Goal: Task Accomplishment & Management: Use online tool/utility

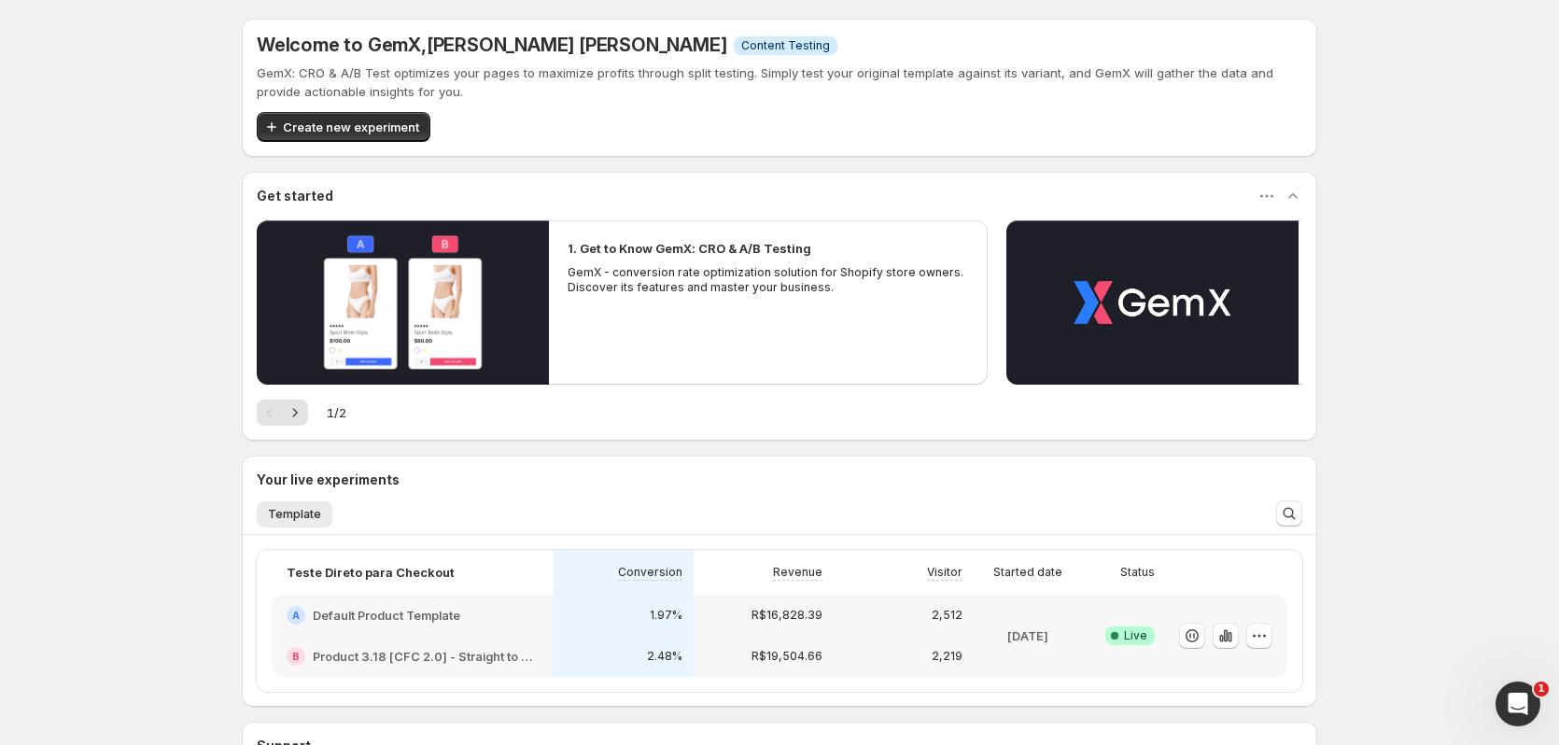
click at [203, 189] on div "Welcome to GemX , [PERSON_NAME] [PERSON_NAME] Info Content Testing GemX: CRO & …" at bounding box center [779, 471] width 1559 height 942
click at [155, 260] on div "Welcome to GemX , [PERSON_NAME] [PERSON_NAME] Info Content Testing GemX: CRO & …" at bounding box center [779, 471] width 1559 height 942
click at [1223, 638] on icon "button" at bounding box center [1225, 635] width 19 height 19
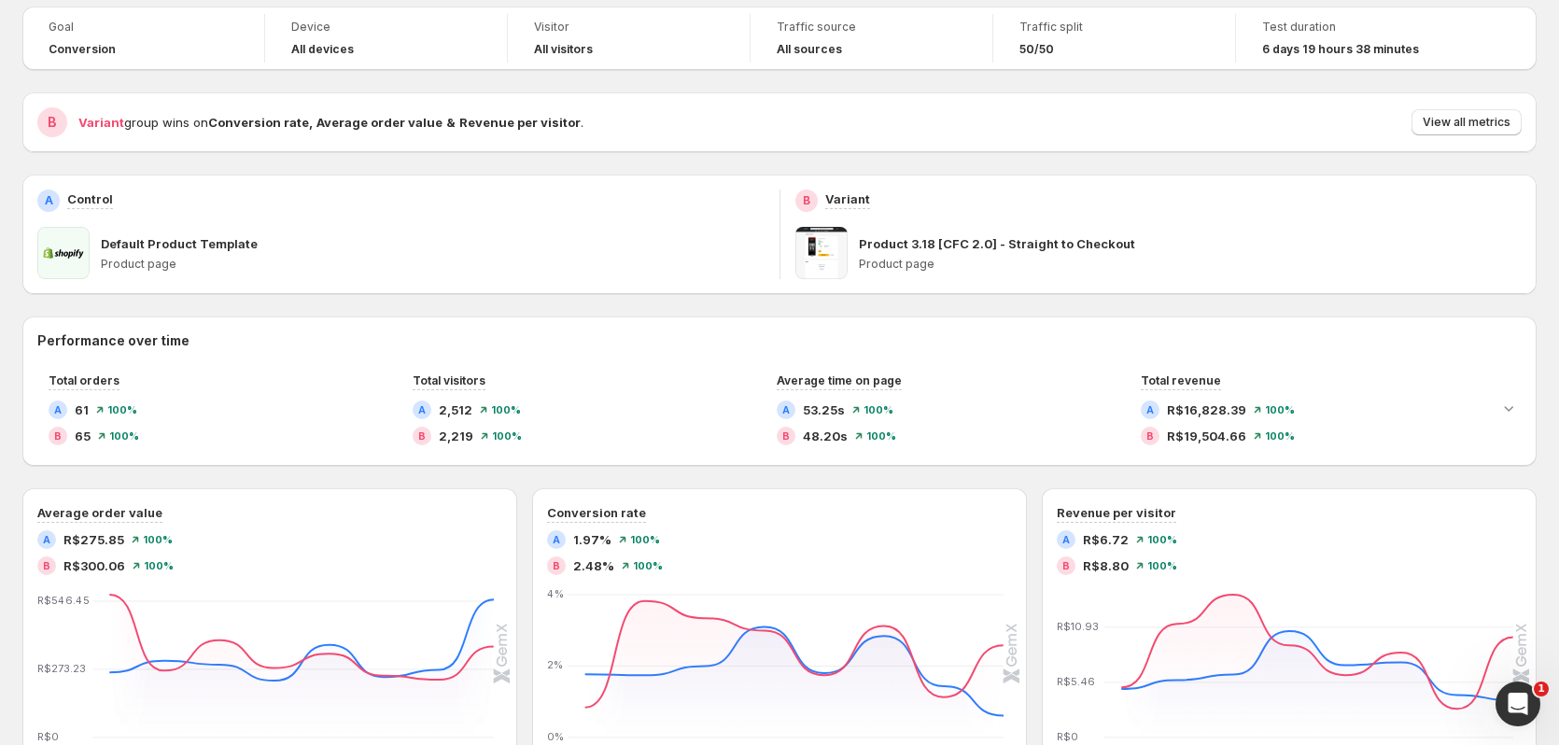
scroll to position [187, 0]
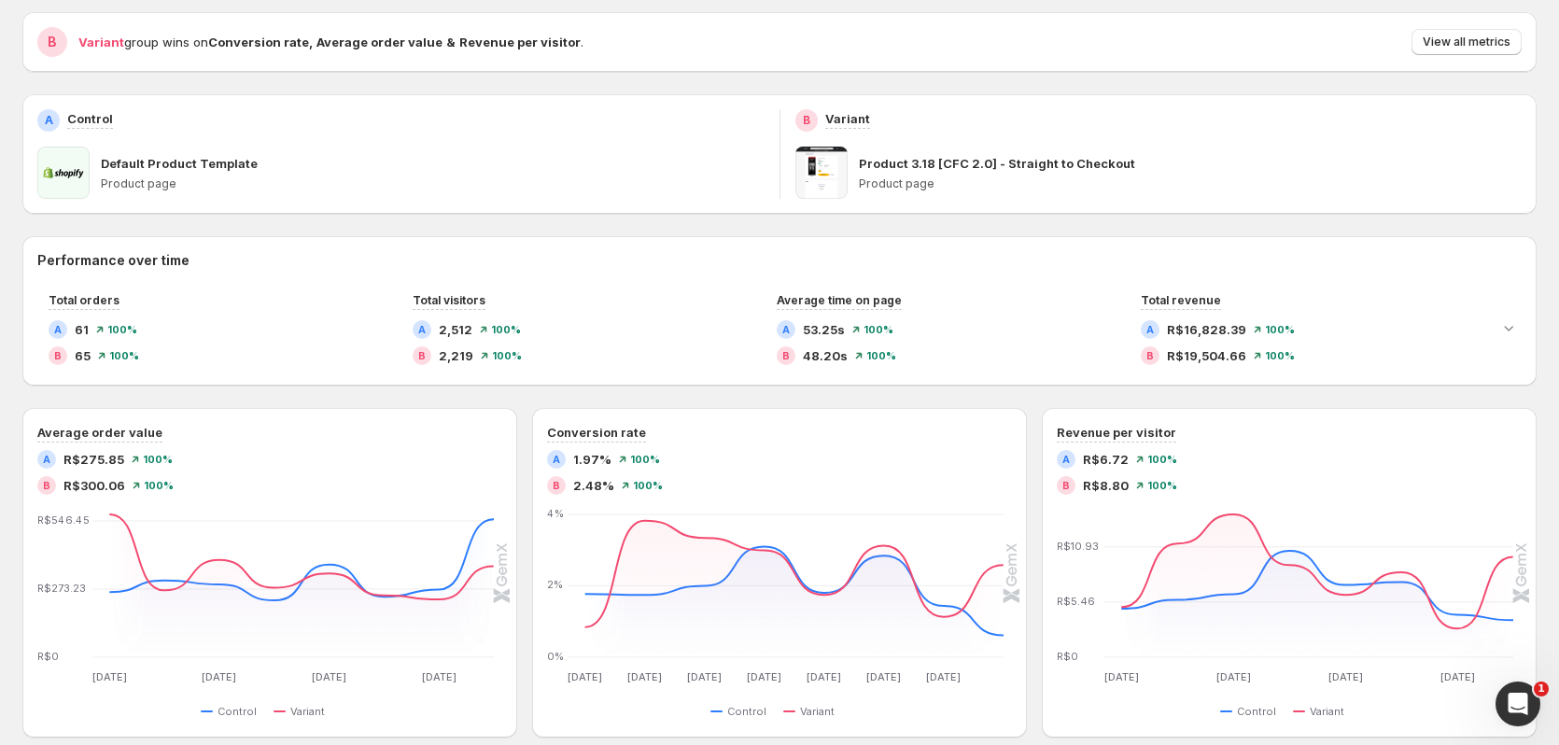
click at [309, 78] on div "Goal Conversion Device All devices Visitor All visitors Traffic source All sour…" at bounding box center [779, 525] width 1514 height 1199
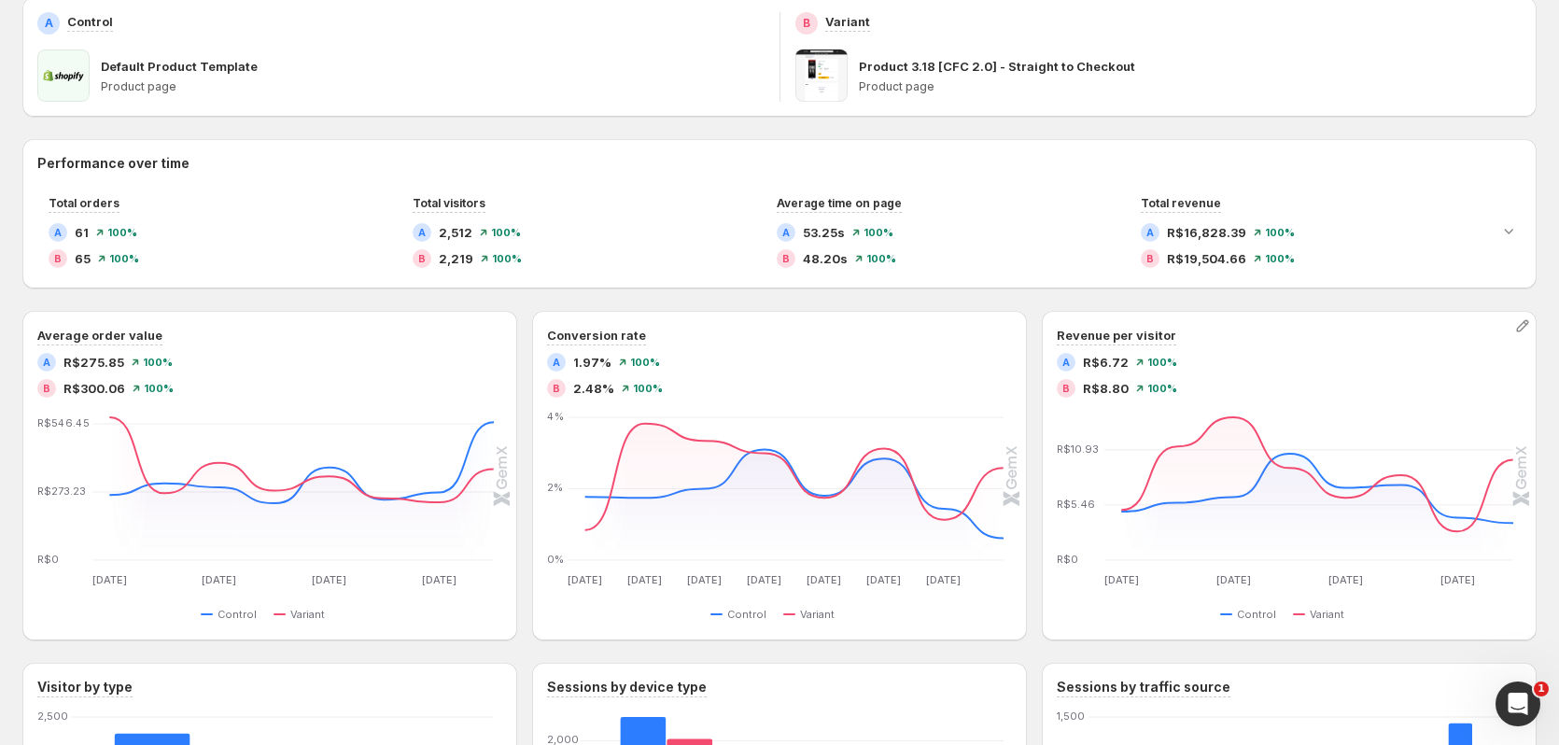
scroll to position [280, 0]
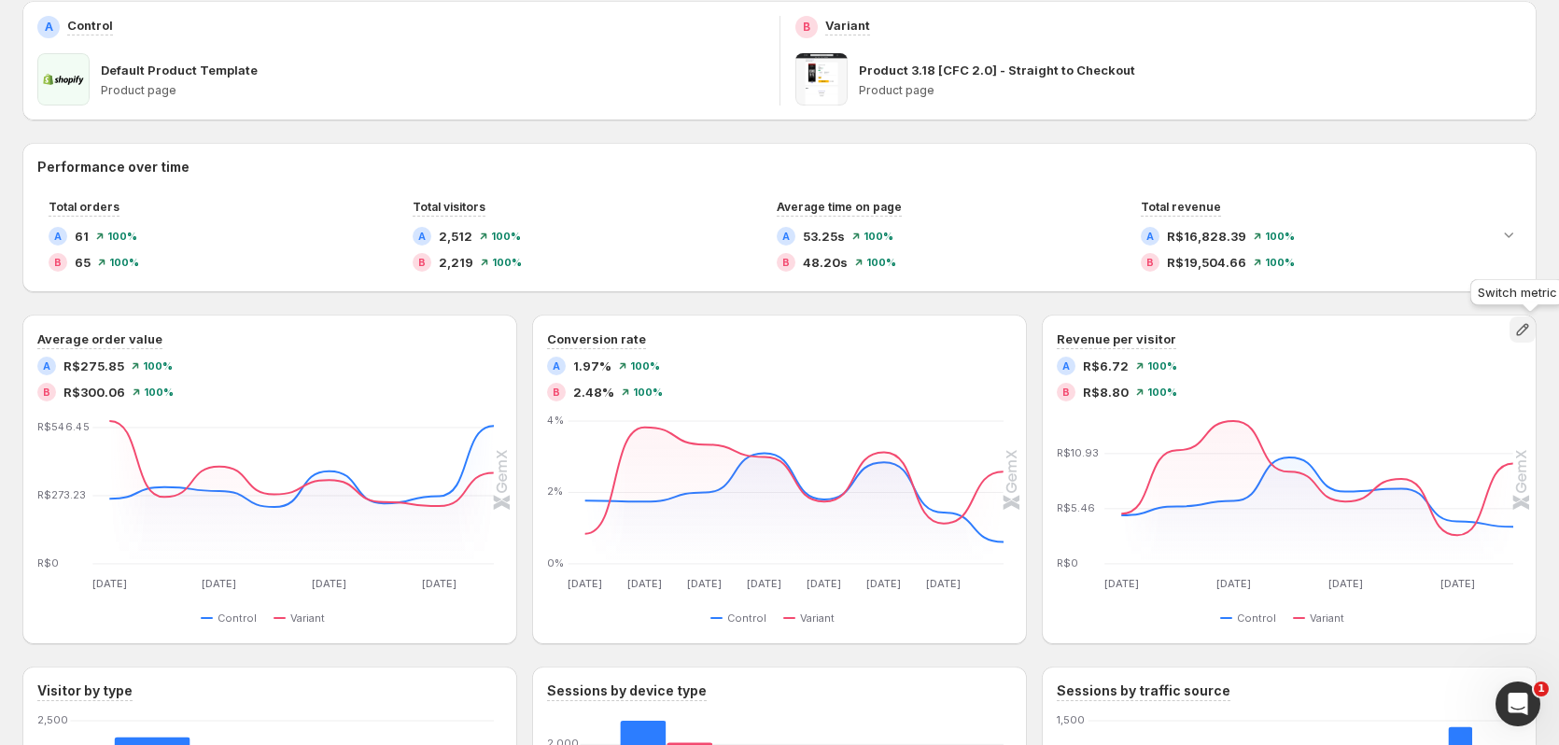
click at [1525, 332] on icon "button" at bounding box center [1522, 329] width 19 height 19
click at [1474, 307] on div "Performance over time Total orders A 61 100% B 65 100% Total visitors A 2,512 1…" at bounding box center [779, 588] width 1514 height 890
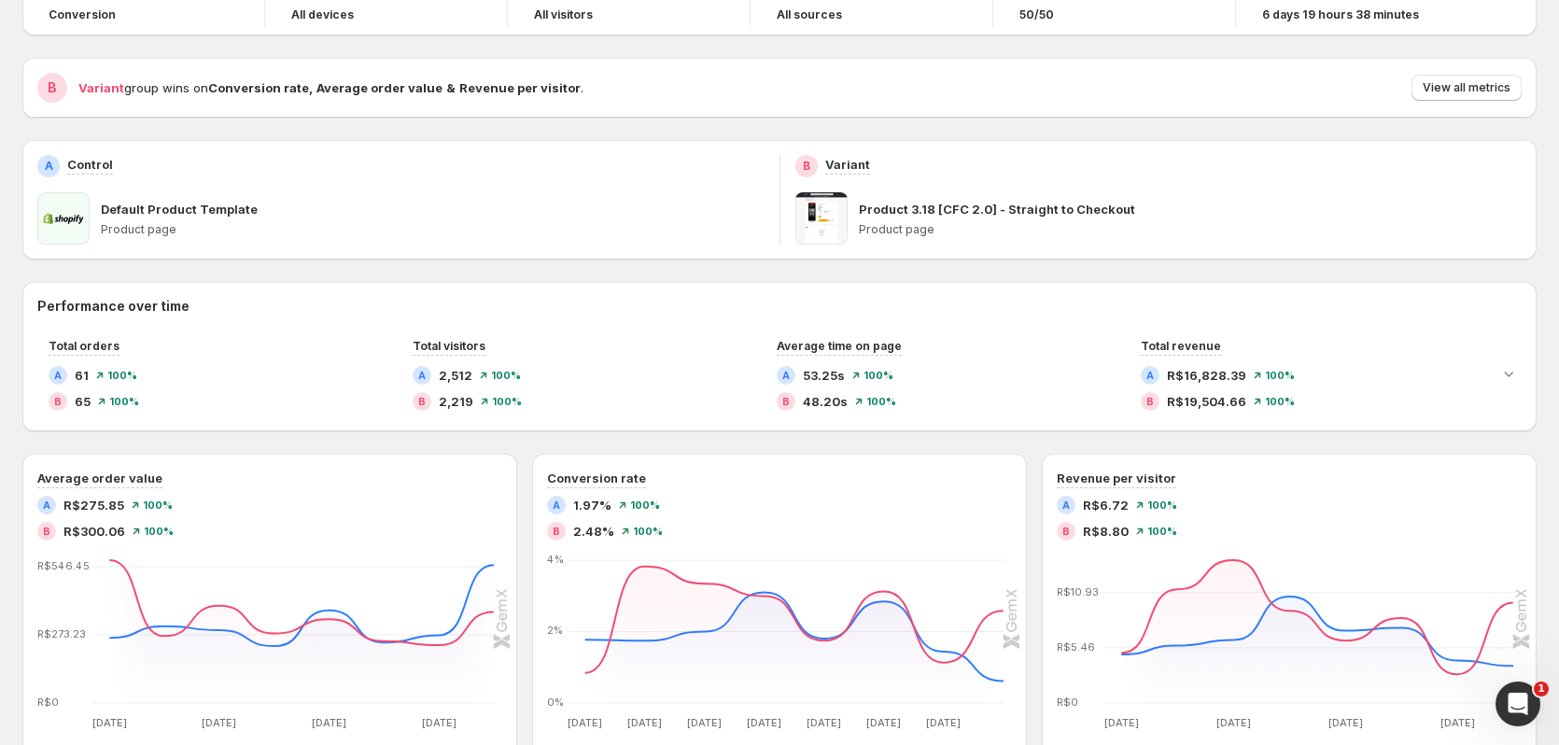
scroll to position [0, 0]
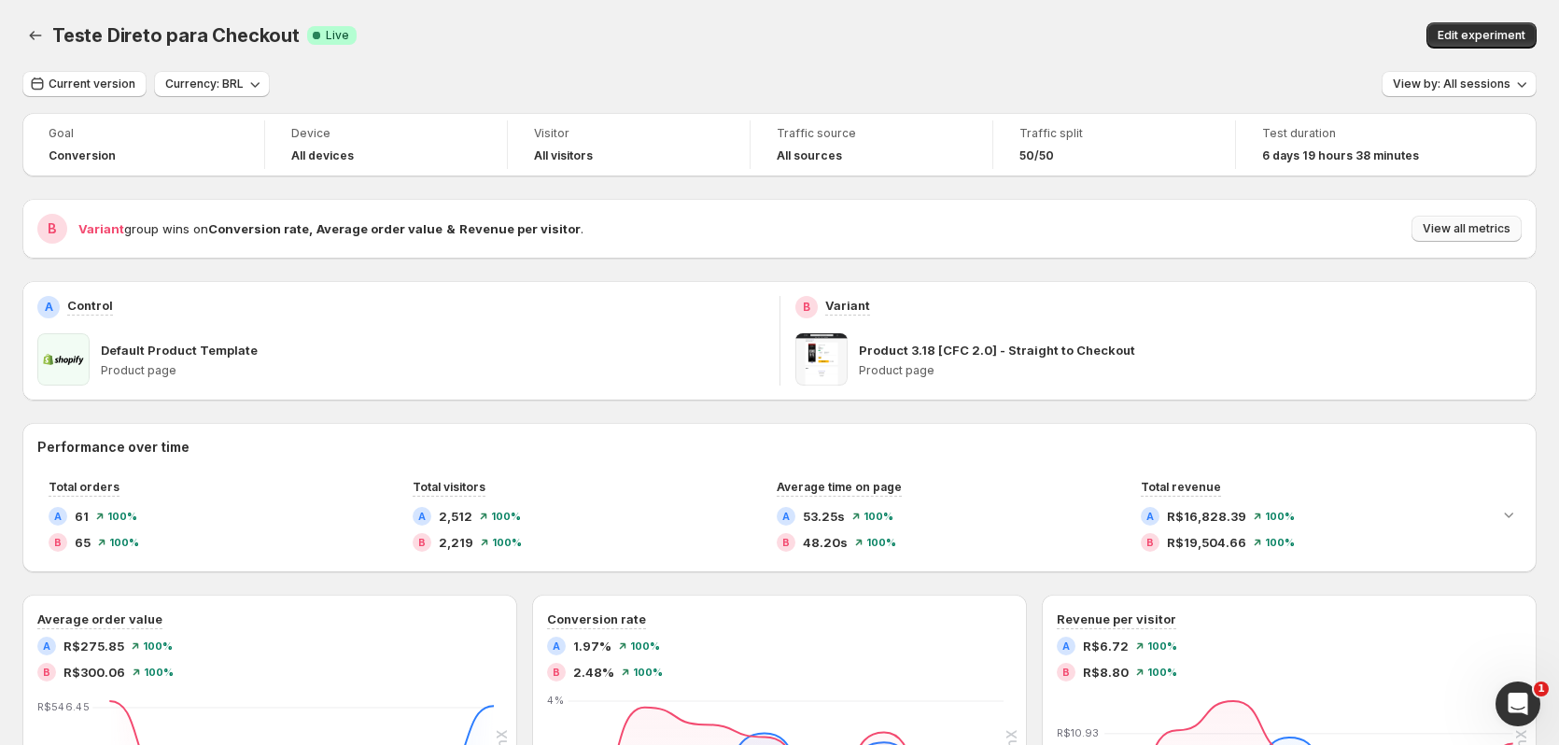
click at [1481, 232] on span "View all metrics" at bounding box center [1467, 228] width 88 height 15
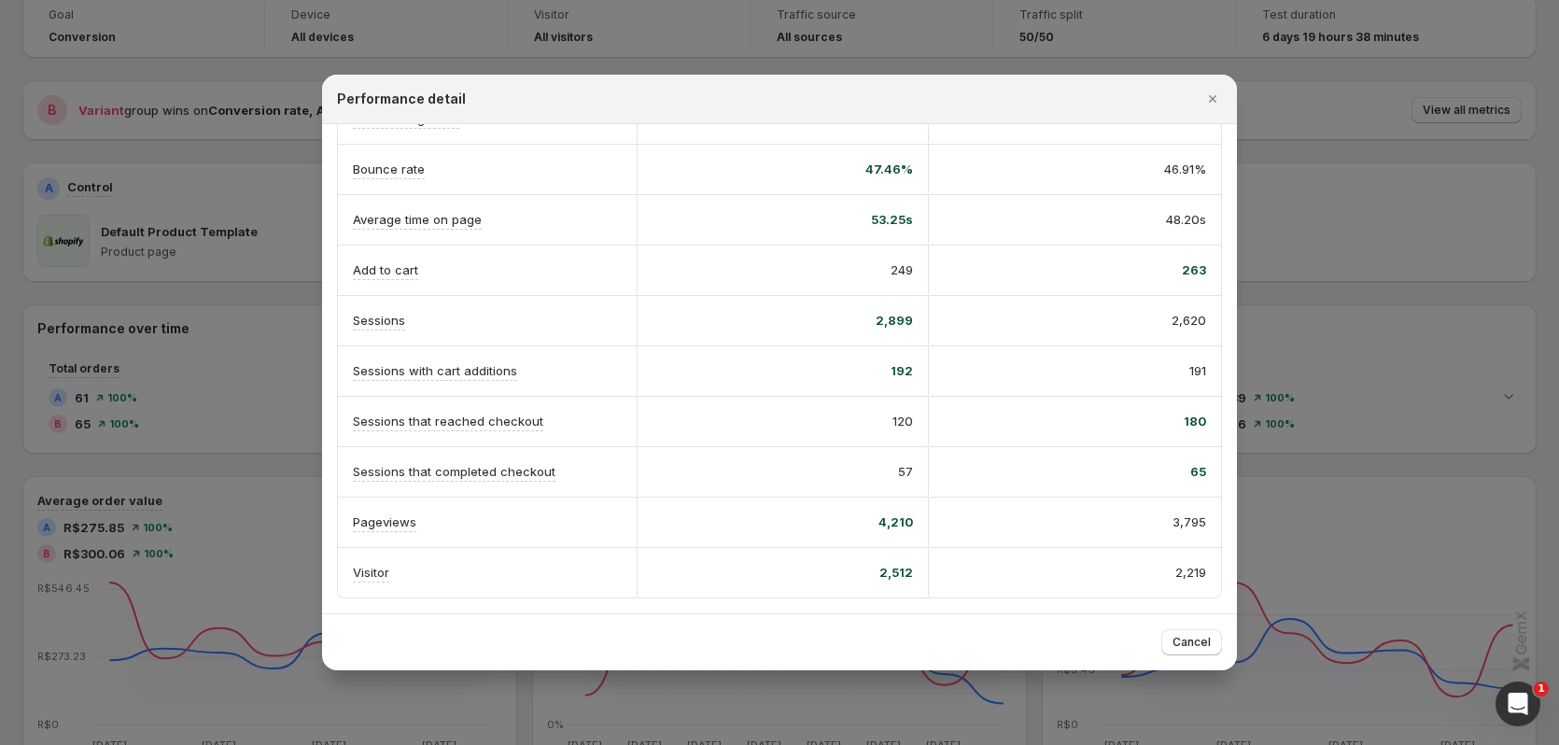
scroll to position [280, 0]
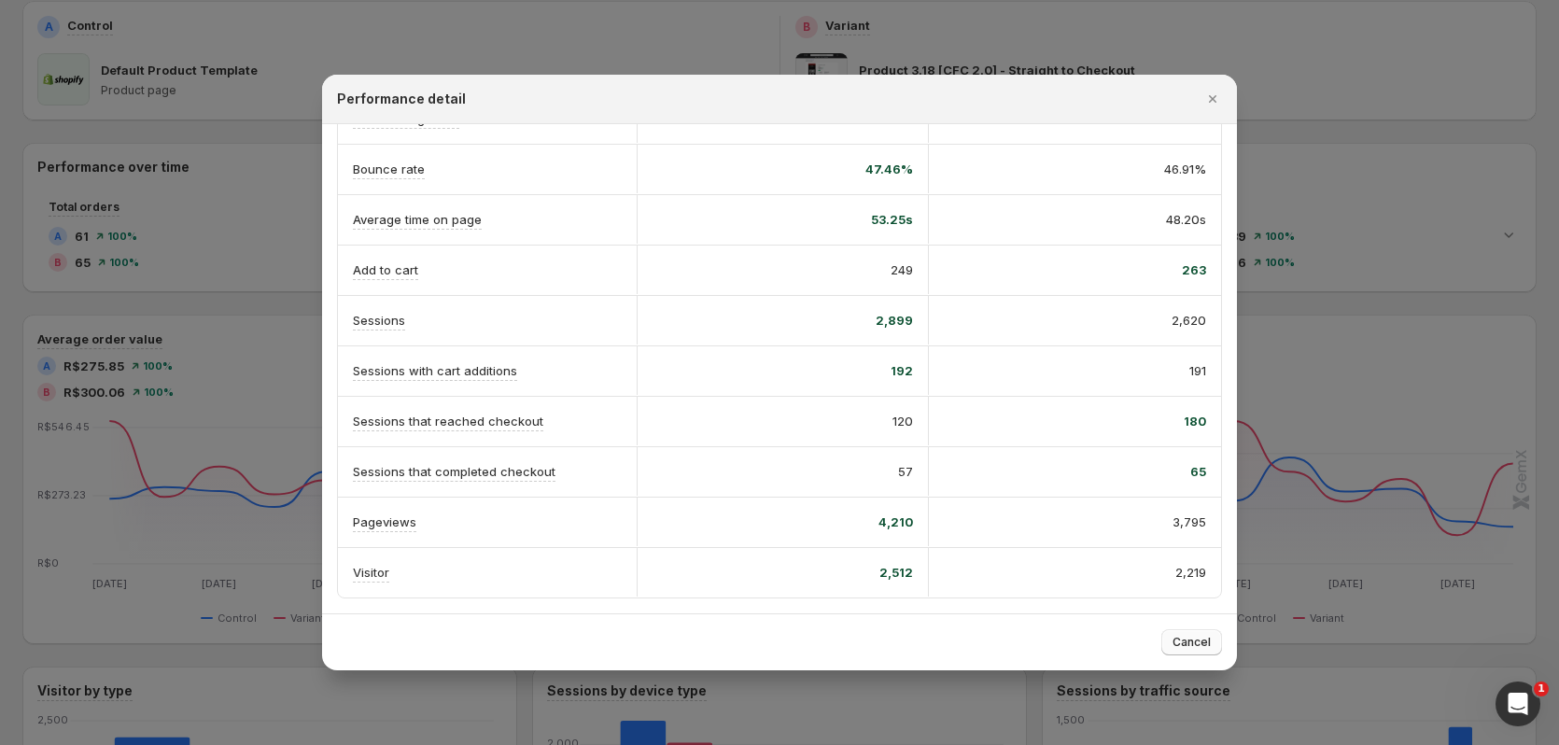
click at [1195, 647] on span "Cancel" at bounding box center [1191, 642] width 38 height 15
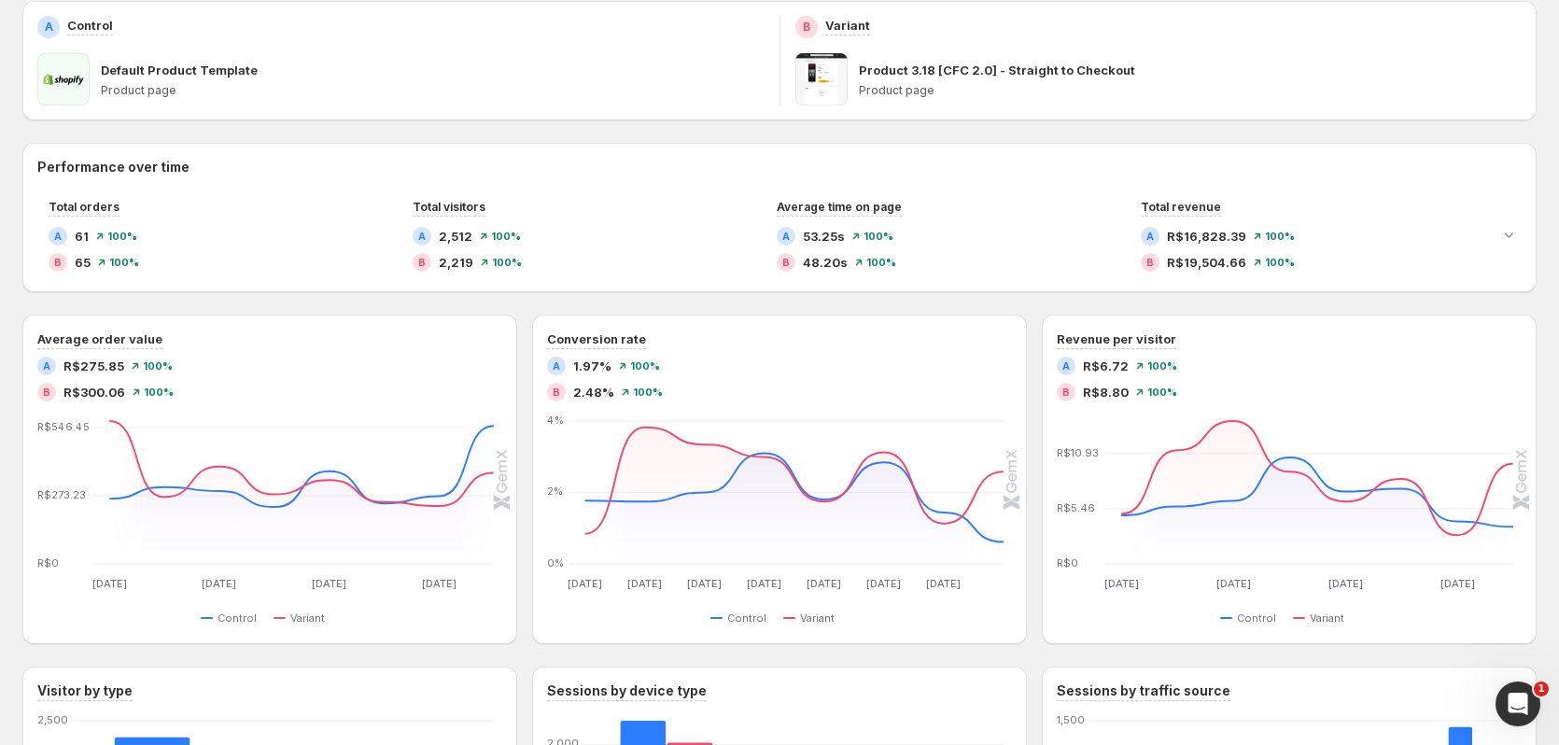
scroll to position [0, 0]
